Goal: Task Accomplishment & Management: Complete application form

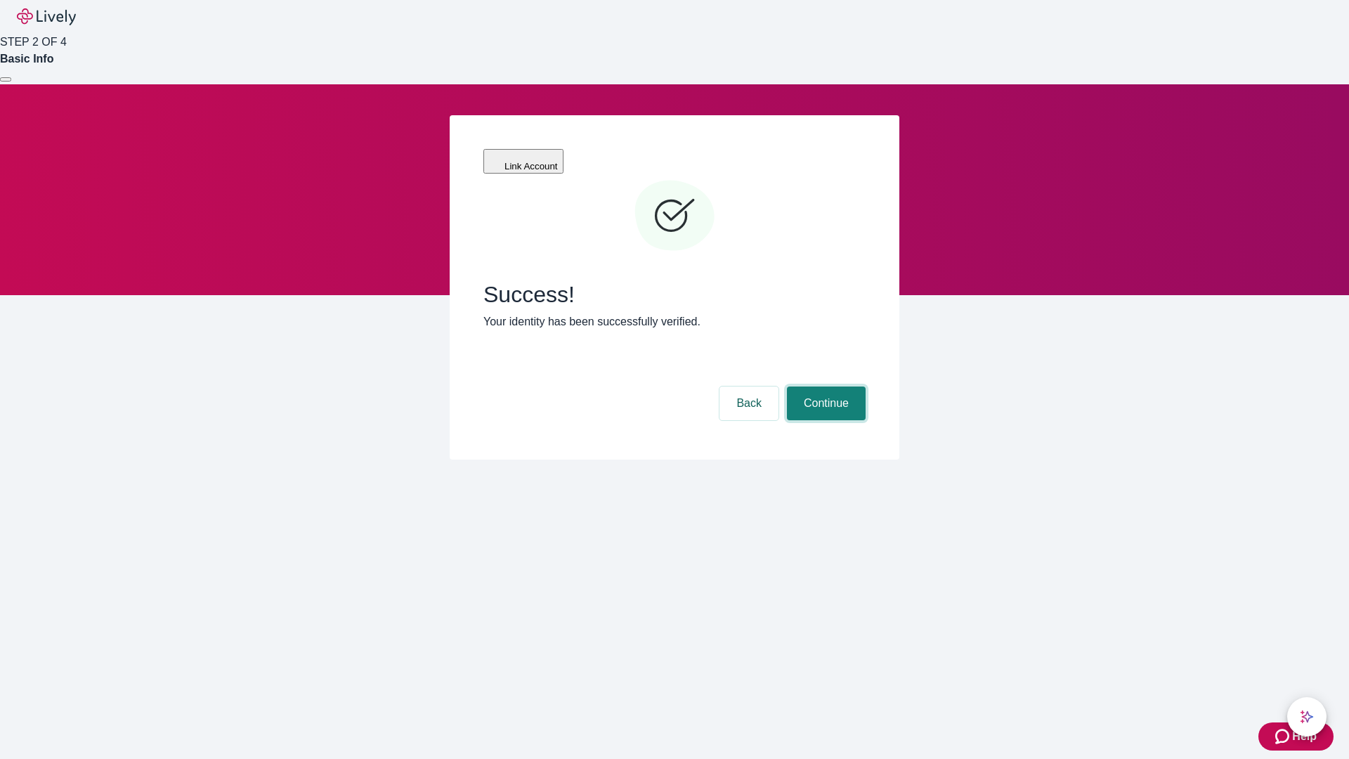
click at [824, 386] on button "Continue" at bounding box center [826, 403] width 79 height 34
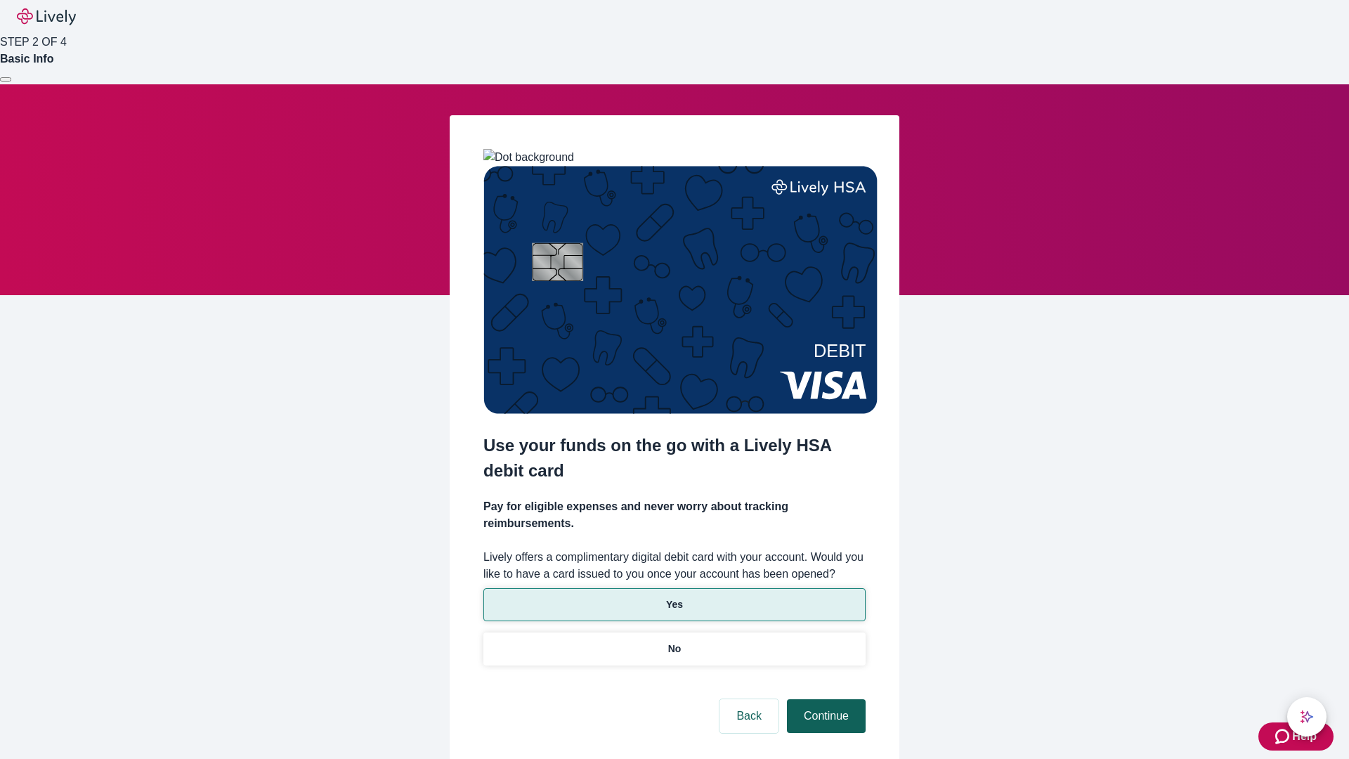
click at [674, 641] on p "No" at bounding box center [674, 648] width 13 height 15
click at [824, 699] on button "Continue" at bounding box center [826, 716] width 79 height 34
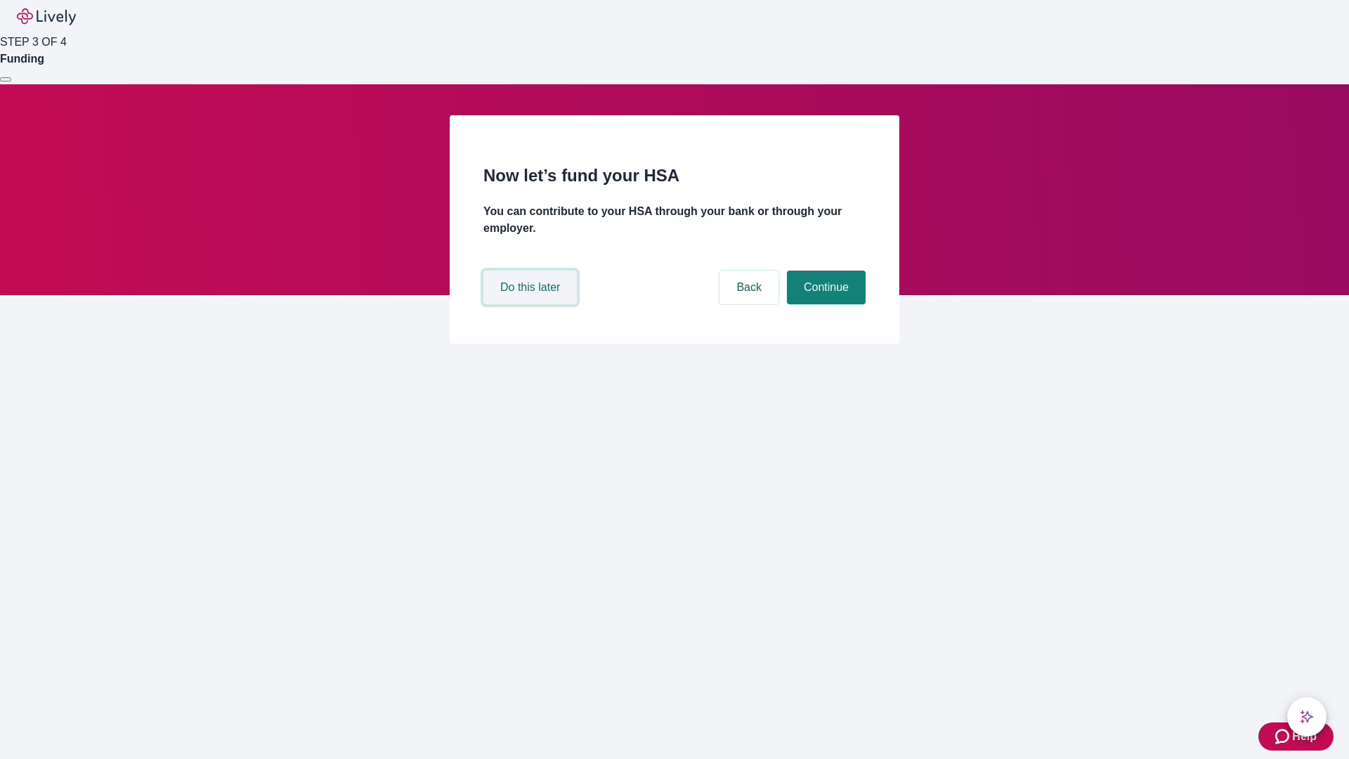
click at [532, 304] on button "Do this later" at bounding box center [529, 287] width 93 height 34
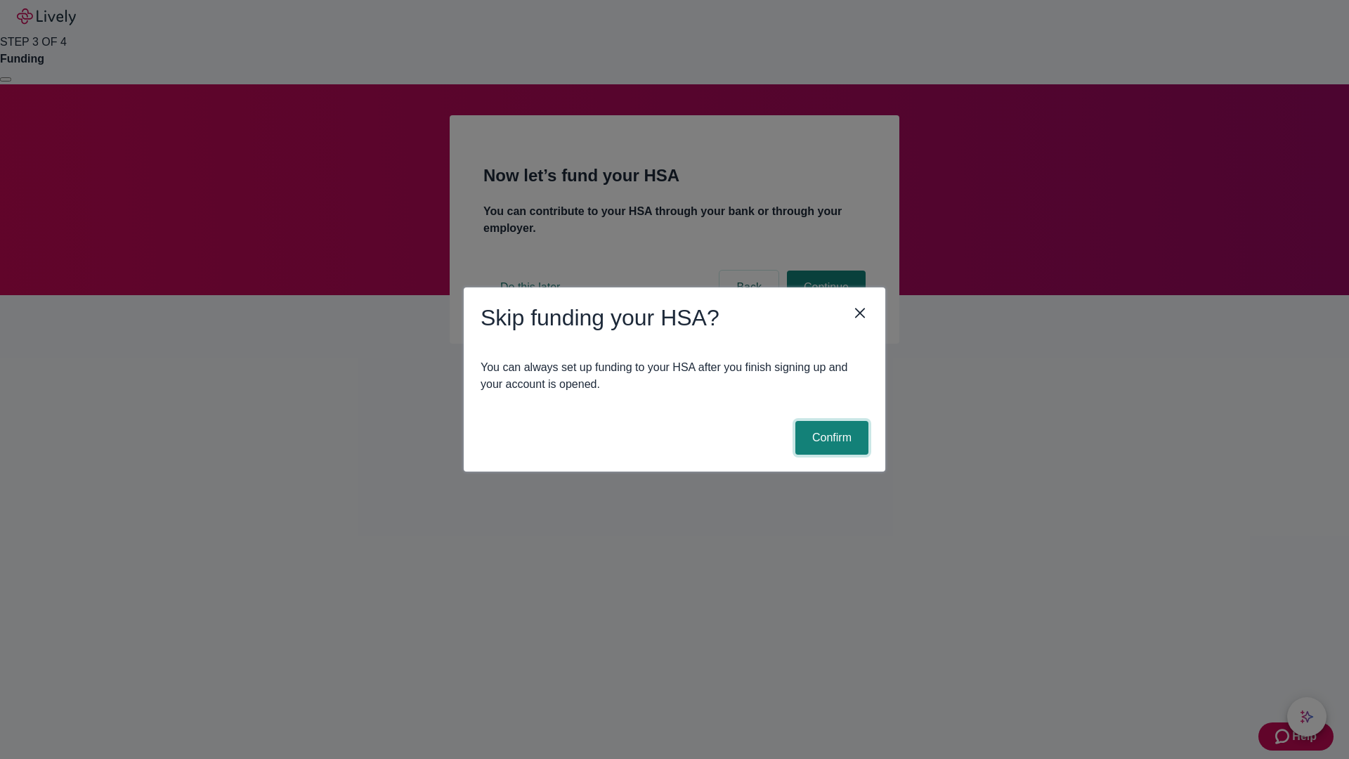
click at [830, 438] on button "Confirm" at bounding box center [831, 438] width 73 height 34
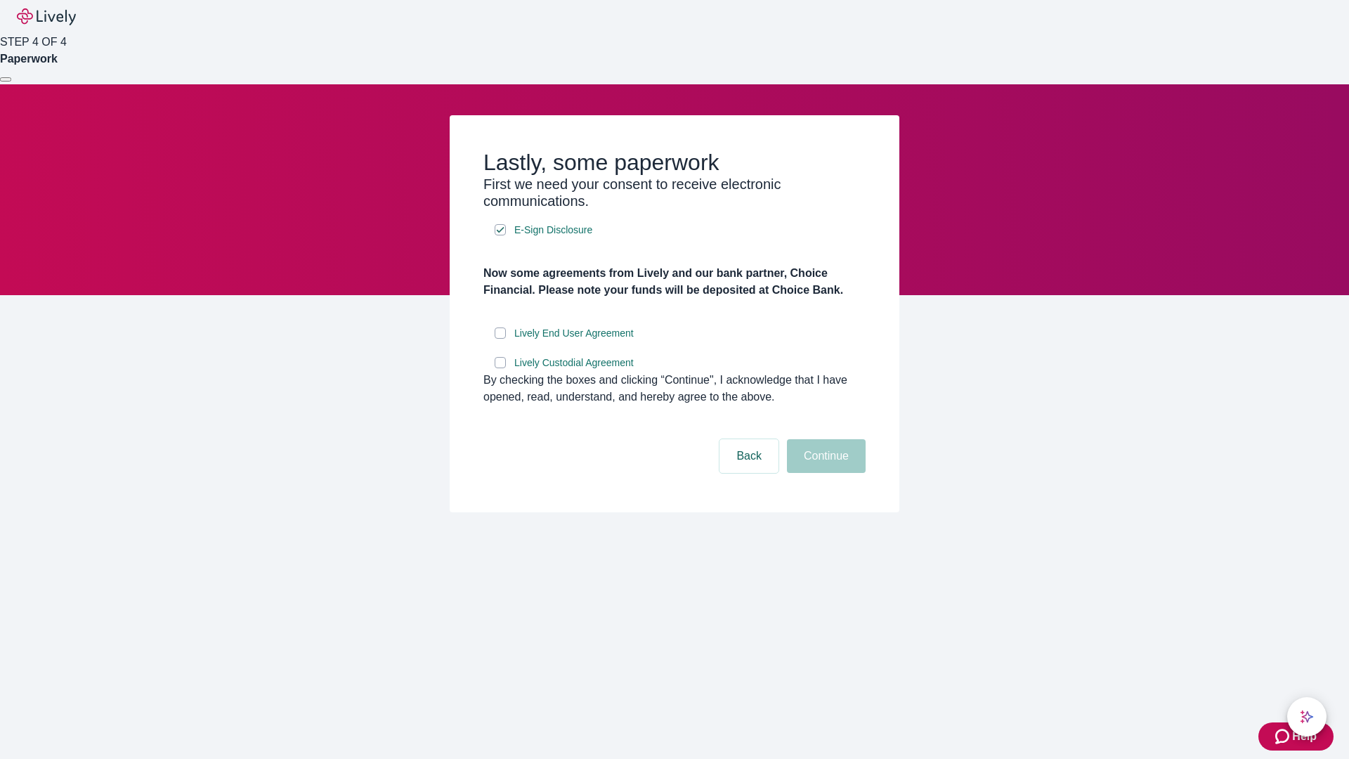
click at [500, 339] on input "Lively End User Agreement" at bounding box center [499, 332] width 11 height 11
checkbox input "true"
click at [500, 368] on input "Lively Custodial Agreement" at bounding box center [499, 362] width 11 height 11
checkbox input "true"
click at [824, 473] on button "Continue" at bounding box center [826, 456] width 79 height 34
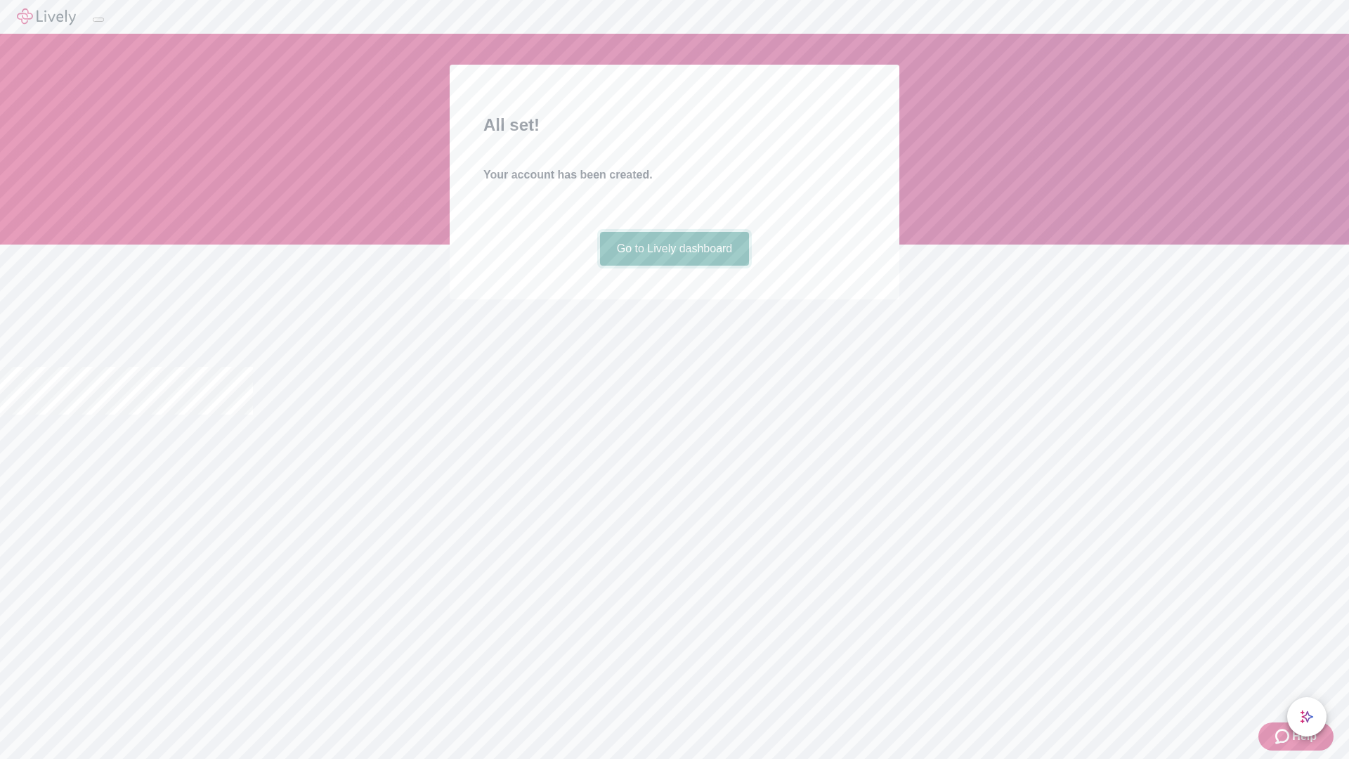
click at [674, 265] on link "Go to Lively dashboard" at bounding box center [675, 249] width 150 height 34
